Goal: Task Accomplishment & Management: Use online tool/utility

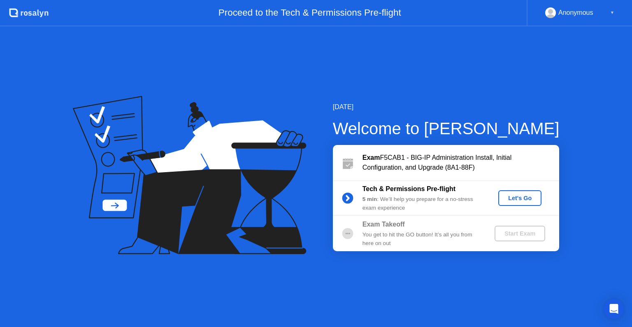
click at [507, 197] on div "Let's Go" at bounding box center [520, 198] width 37 height 7
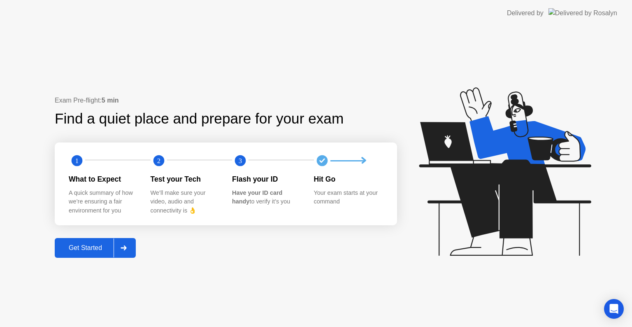
click at [87, 251] on div "Get Started" at bounding box center [85, 247] width 56 height 7
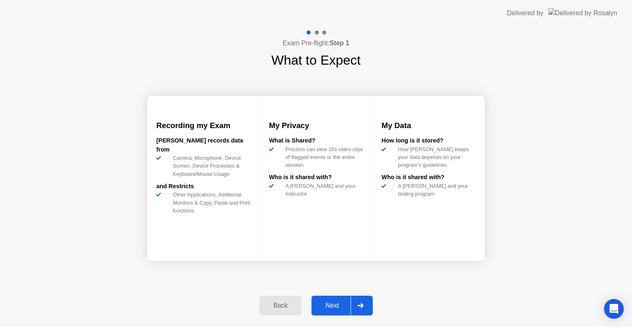
click at [332, 297] on button "Next" at bounding box center [341, 305] width 61 height 20
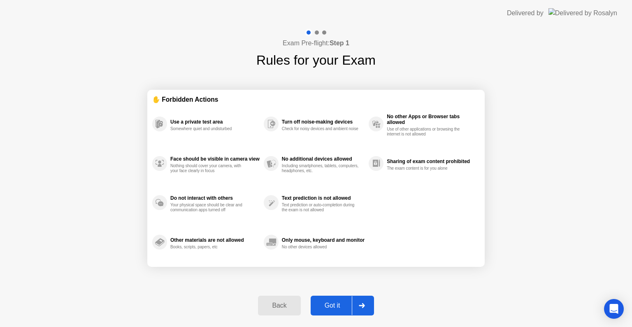
click at [333, 306] on div "Got it" at bounding box center [332, 305] width 39 height 7
select select "**********"
select select "*******"
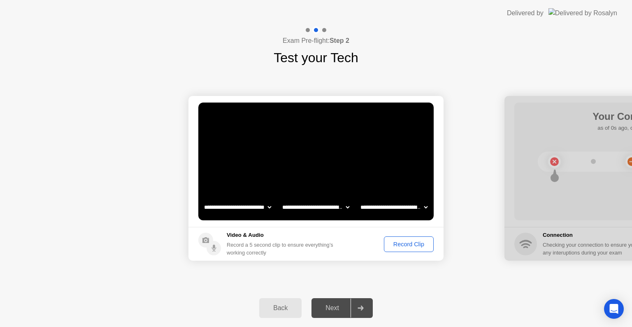
click at [395, 247] on div "Record Clip" at bounding box center [409, 244] width 44 height 7
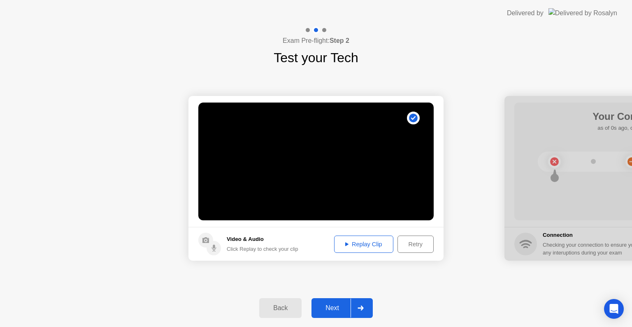
click at [332, 308] on div "Next" at bounding box center [332, 307] width 37 height 7
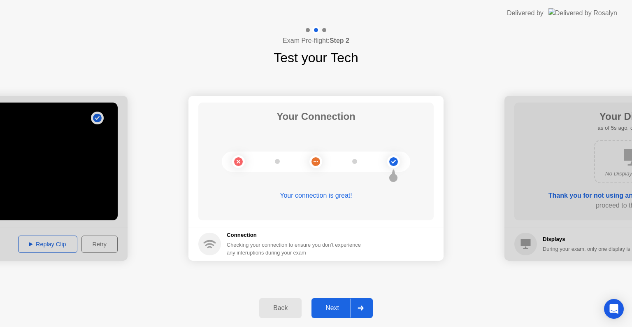
click at [339, 308] on div "Next" at bounding box center [332, 307] width 37 height 7
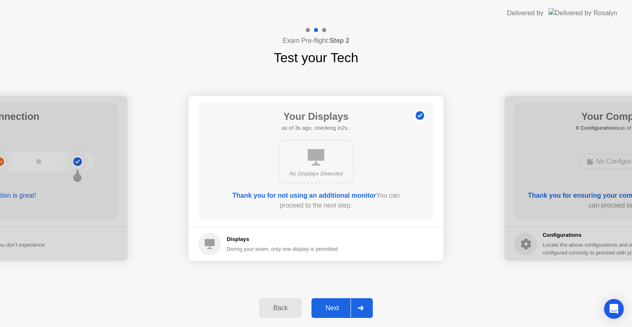
click at [334, 304] on div "Next" at bounding box center [332, 307] width 37 height 7
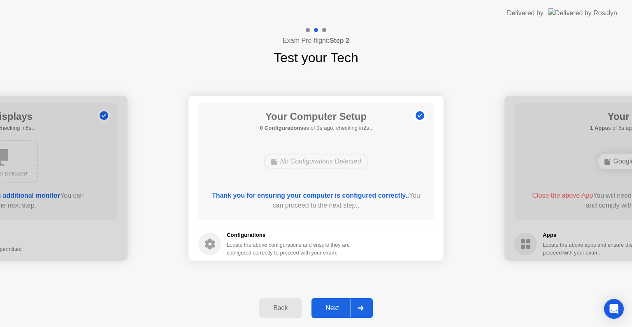
click at [334, 304] on div "Next" at bounding box center [332, 307] width 37 height 7
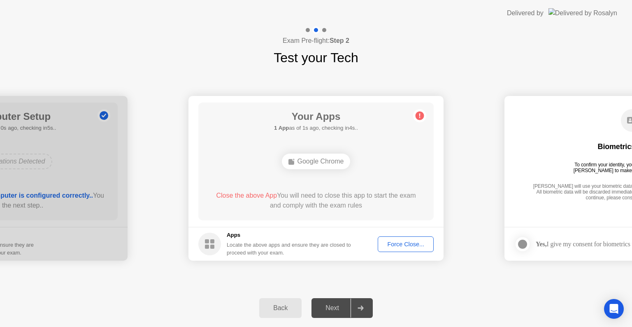
click at [320, 167] on div "Google Chrome" at bounding box center [316, 161] width 69 height 16
click at [387, 243] on div "Force Close..." at bounding box center [406, 244] width 50 height 7
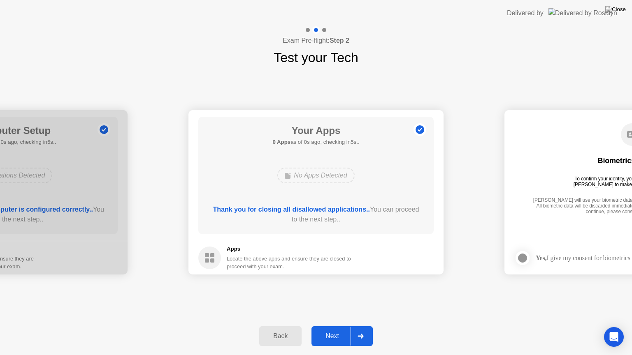
click at [341, 326] on div "Next" at bounding box center [332, 336] width 37 height 7
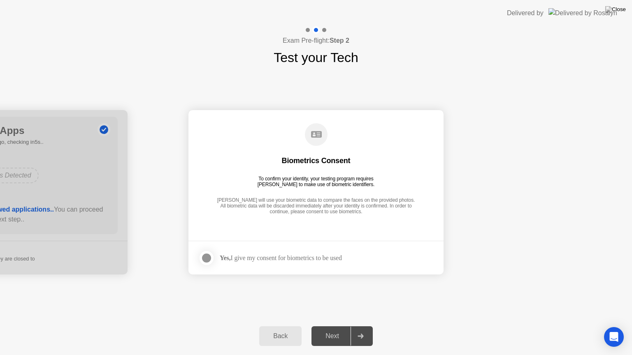
click at [209, 261] on div at bounding box center [207, 258] width 10 height 10
click at [329, 326] on button "Next" at bounding box center [341, 337] width 61 height 20
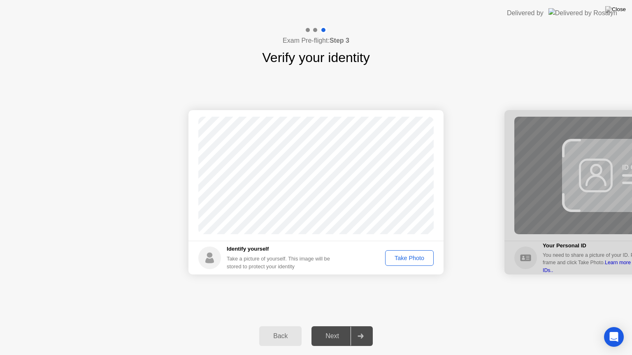
click at [395, 260] on div "Take Photo" at bounding box center [409, 258] width 43 height 7
click at [337, 326] on div "Next" at bounding box center [332, 336] width 37 height 7
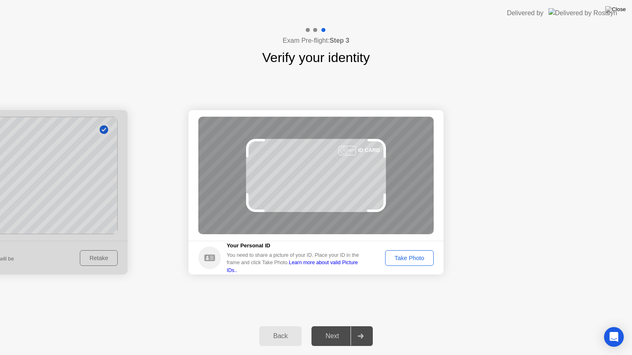
click at [401, 261] on div "Take Photo" at bounding box center [409, 258] width 43 height 7
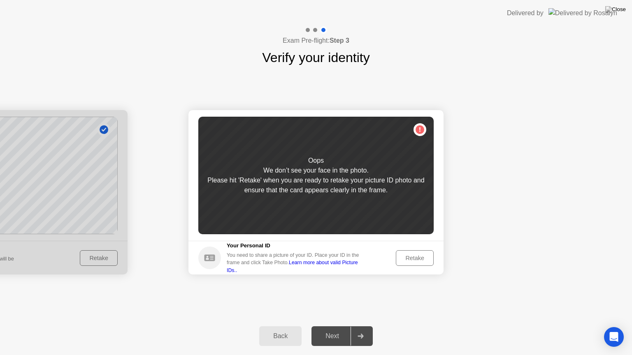
click at [400, 261] on div "Retake" at bounding box center [415, 258] width 32 height 7
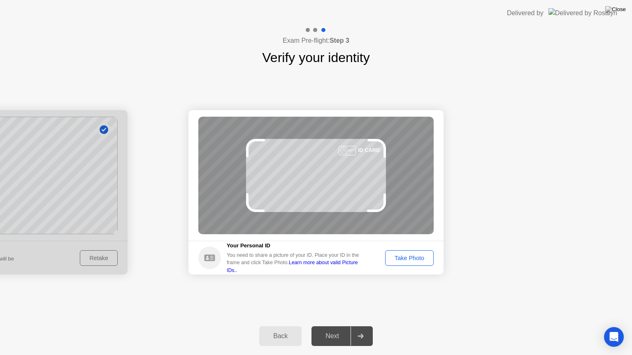
click at [409, 261] on div "Take Photo" at bounding box center [409, 258] width 43 height 7
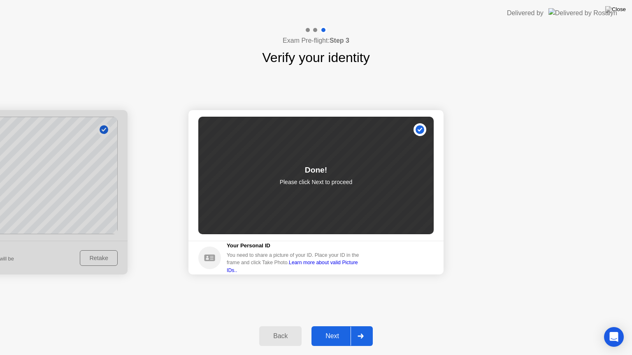
click at [325, 326] on div "Next" at bounding box center [332, 336] width 37 height 7
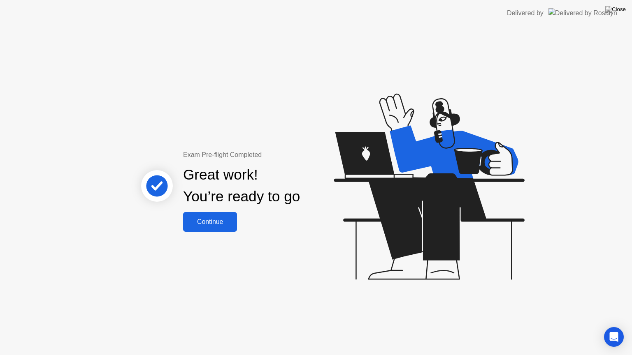
click at [225, 225] on div "Continue" at bounding box center [210, 221] width 49 height 7
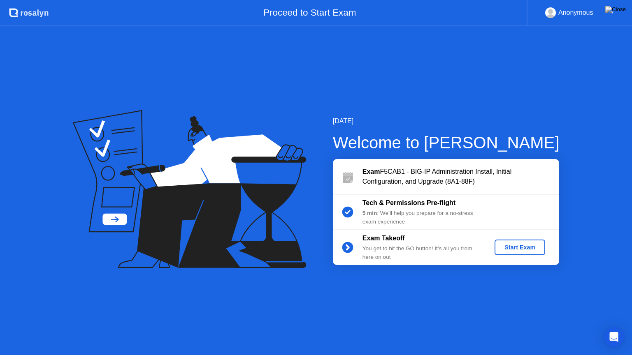
click at [504, 246] on div "Start Exam" at bounding box center [520, 247] width 44 height 7
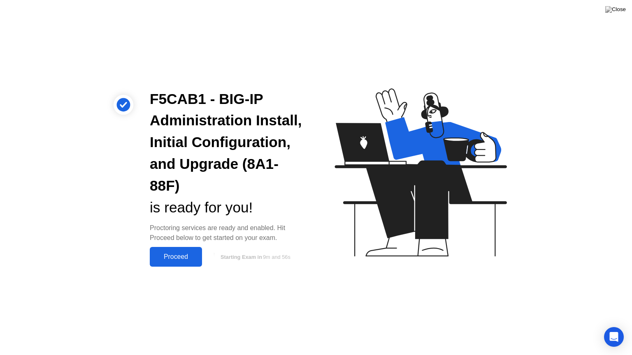
click at [191, 253] on div "Proceed" at bounding box center [175, 256] width 47 height 7
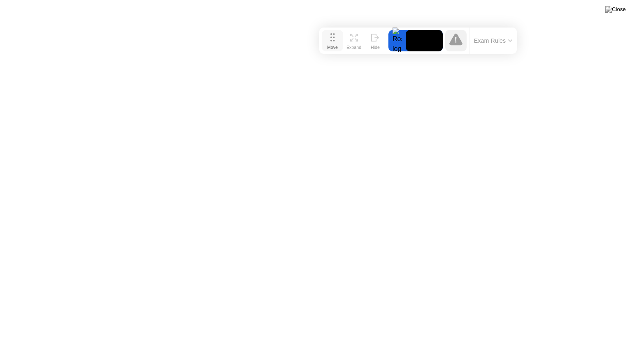
drag, startPoint x: 234, startPoint y: 341, endPoint x: 336, endPoint y: 40, distance: 318.4
click at [336, 40] on button "Move" at bounding box center [332, 40] width 21 height 21
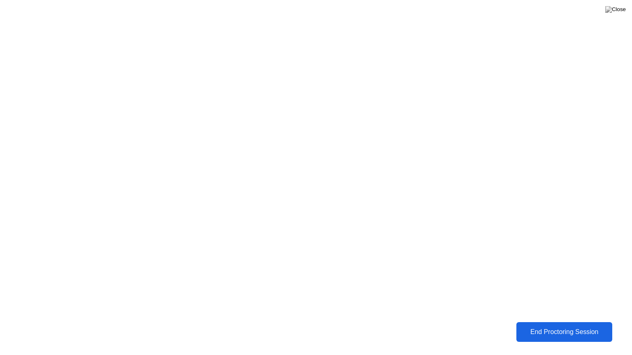
click at [524, 326] on div "End Proctoring Session" at bounding box center [564, 332] width 91 height 7
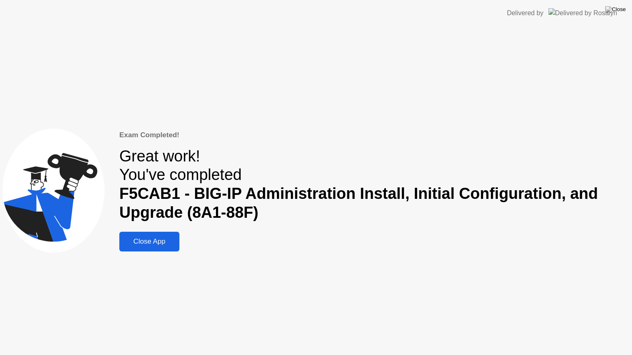
click at [167, 245] on div "Close App" at bounding box center [149, 242] width 55 height 8
